Goal: Register for event/course

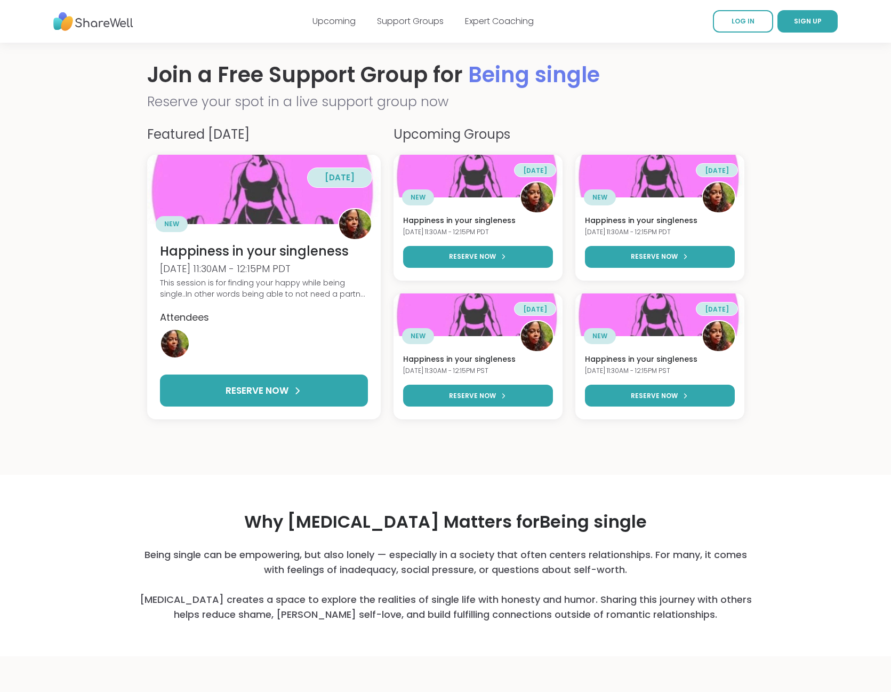
click at [613, 460] on div "Featured Today in 6 days NEW Happiness in your singleness Tue, Oct 14 | 11:30AM…" at bounding box center [446, 300] width 614 height 350
click at [376, 651] on div "Why Peer Support Matters for Being single Being single can be empowering, but a…" at bounding box center [446, 565] width 614 height 181
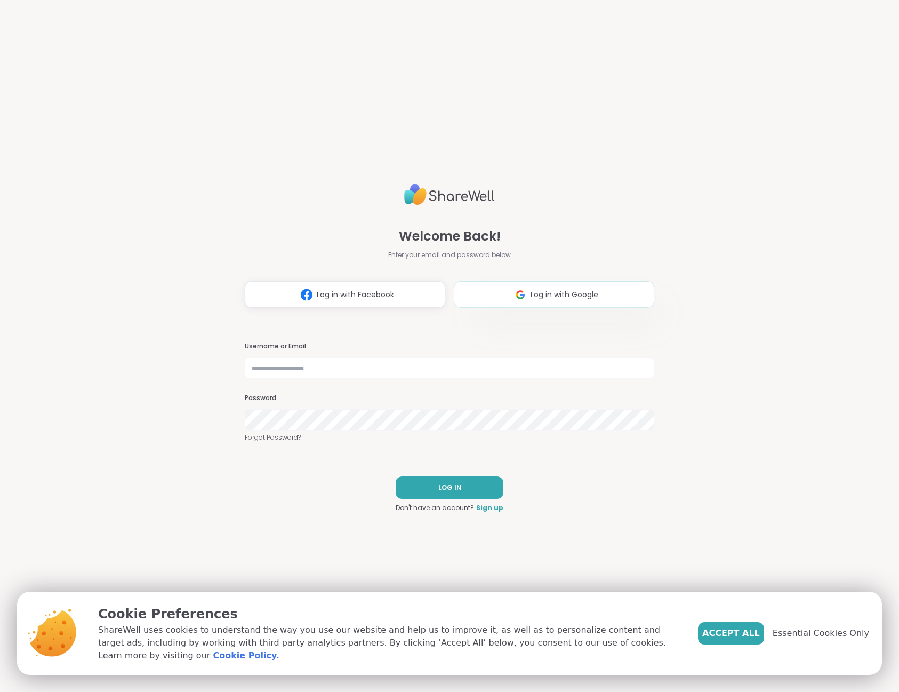
click at [539, 289] on span "Log in with Google" at bounding box center [565, 294] width 68 height 11
click at [785, 636] on span "Essential Cookies Only" at bounding box center [821, 633] width 97 height 13
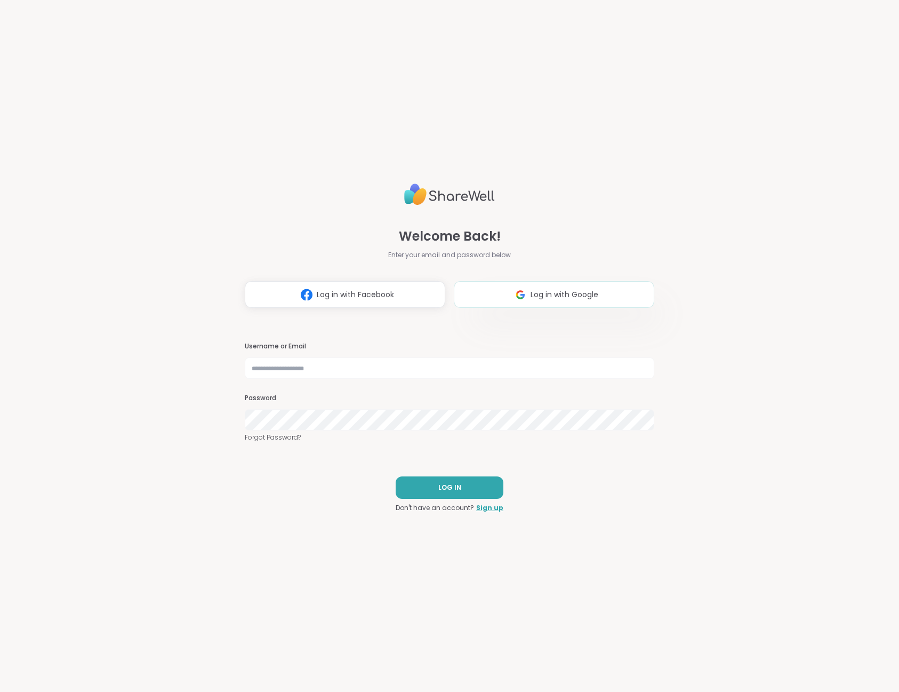
click at [504, 287] on button "Log in with Google" at bounding box center [554, 294] width 200 height 27
